Goal: Task Accomplishment & Management: Manage account settings

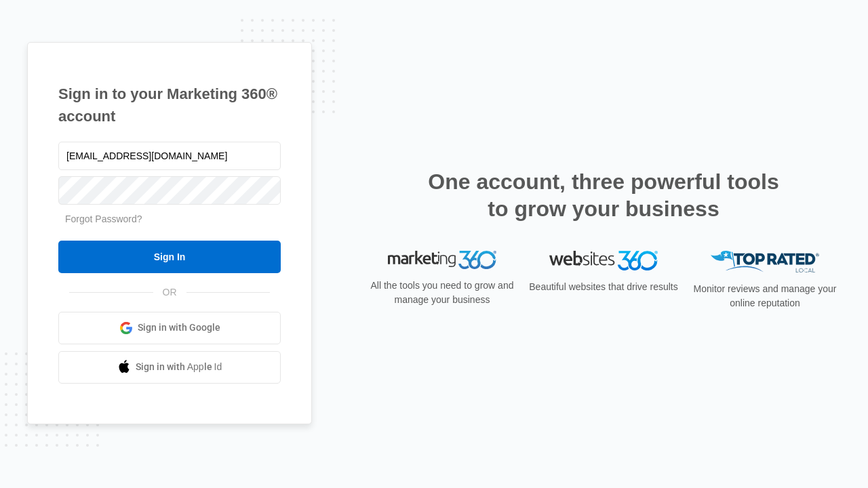
type input "[EMAIL_ADDRESS][DOMAIN_NAME]"
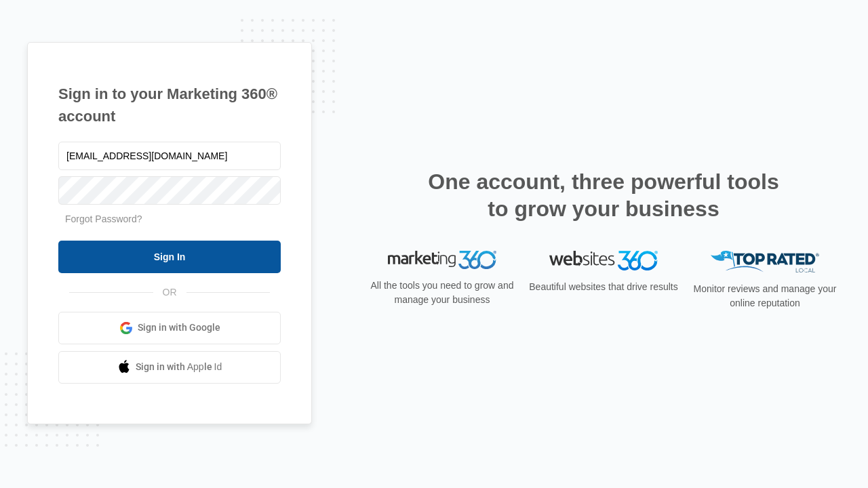
click at [169, 256] on input "Sign In" at bounding box center [169, 257] width 222 height 33
